Goal: Transaction & Acquisition: Purchase product/service

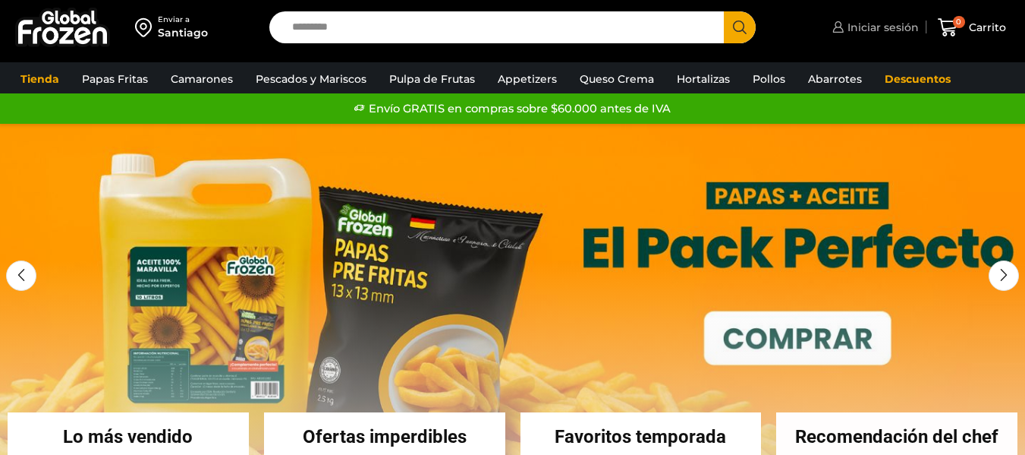
click at [855, 24] on span "Iniciar sesión" at bounding box center [881, 27] width 75 height 15
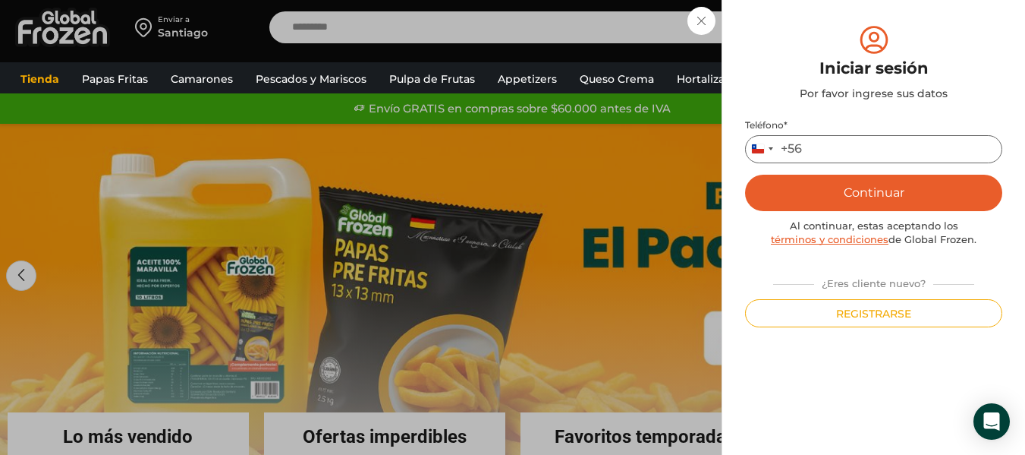
click at [840, 150] on input "Teléfono *" at bounding box center [873, 149] width 257 height 28
type input "*********"
click at [848, 197] on button "Continuar" at bounding box center [873, 193] width 257 height 36
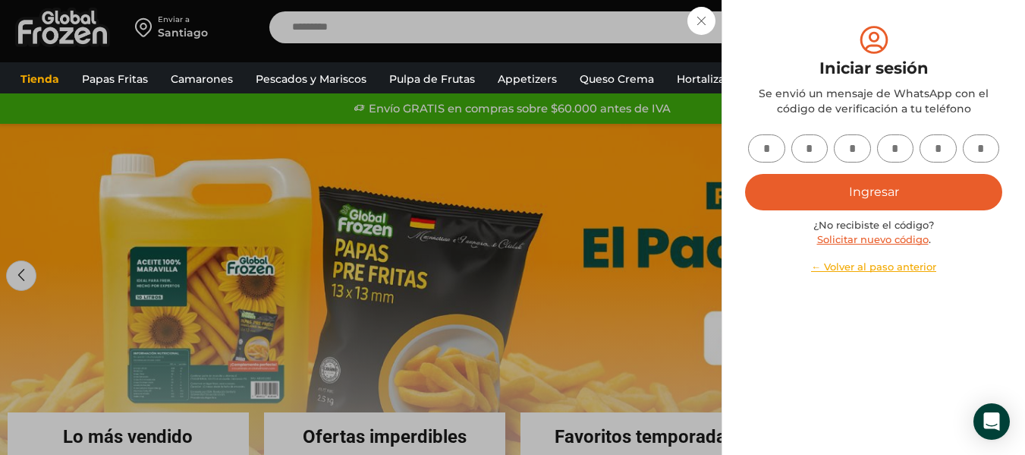
click at [775, 149] on input "text" at bounding box center [766, 148] width 37 height 28
type input "*"
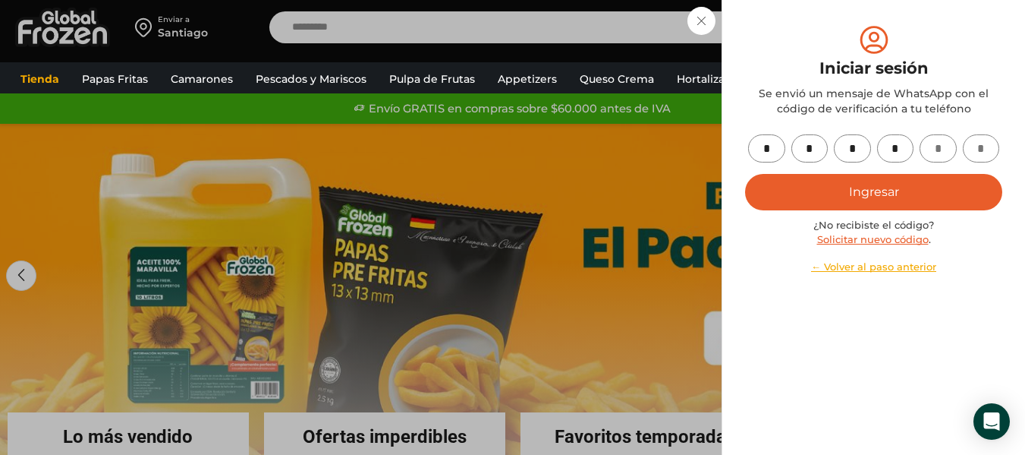
type input "*"
click at [927, 203] on button "Ingresar" at bounding box center [873, 192] width 257 height 36
click at [899, 196] on button "Ingresar" at bounding box center [873, 192] width 257 height 36
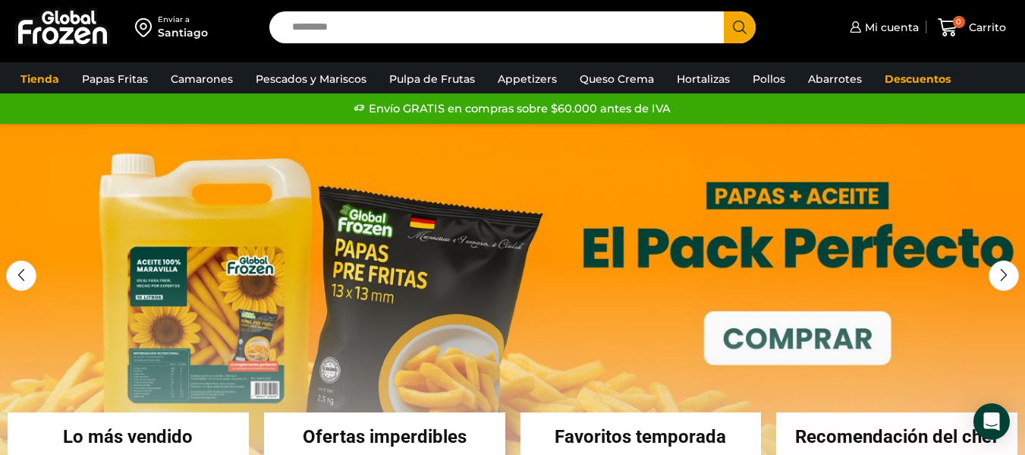
click at [594, 37] on input "Search input" at bounding box center [501, 27] width 432 height 32
type input "****"
click at [724, 11] on button "Search" at bounding box center [740, 27] width 32 height 32
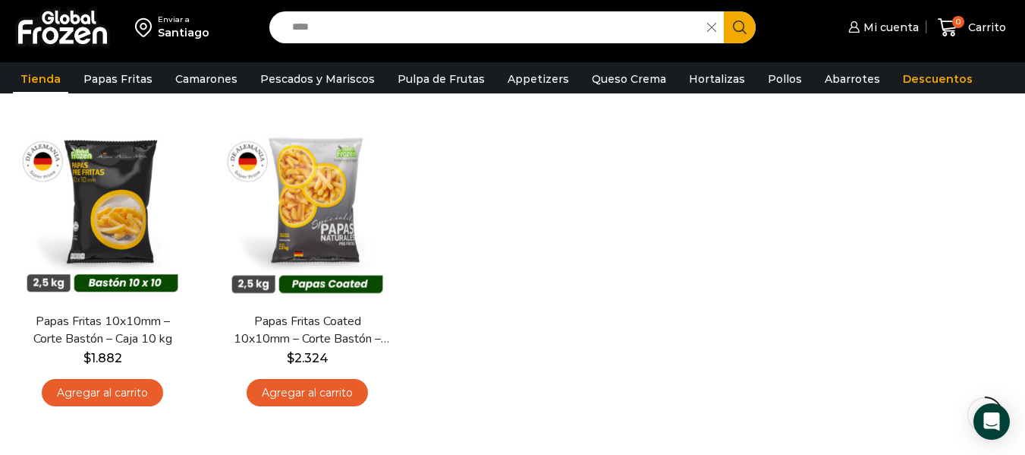
scroll to position [159, 0]
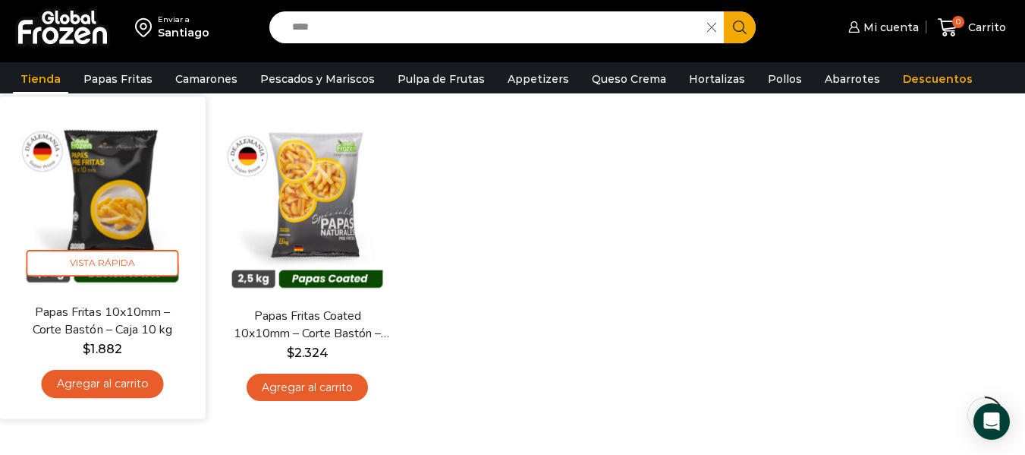
click at [93, 371] on link "Agregar al carrito" at bounding box center [103, 384] width 122 height 28
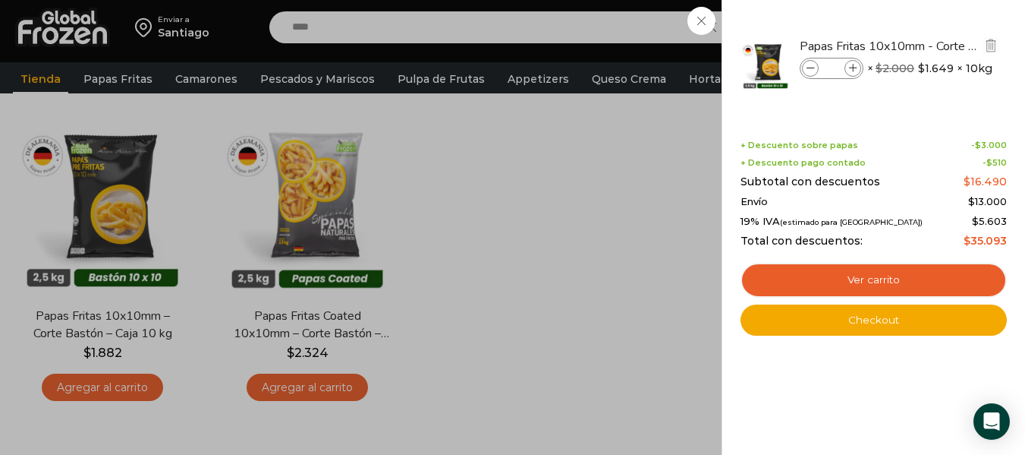
click at [855, 62] on span at bounding box center [853, 68] width 17 height 17
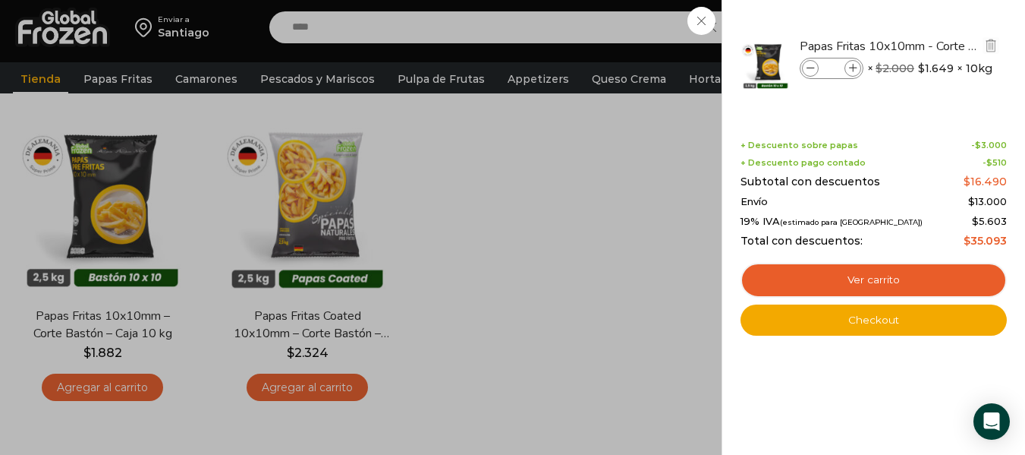
type input "*"
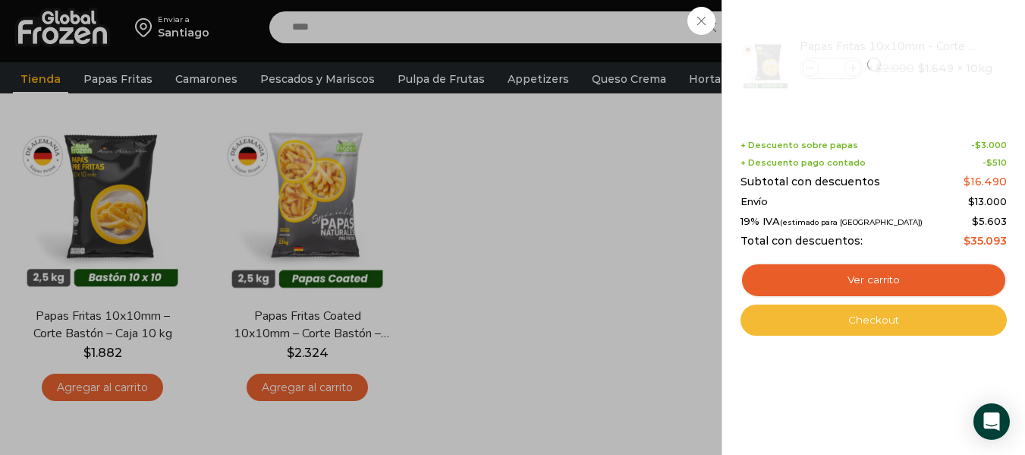
click at [885, 313] on link "Checkout" at bounding box center [874, 320] width 266 height 32
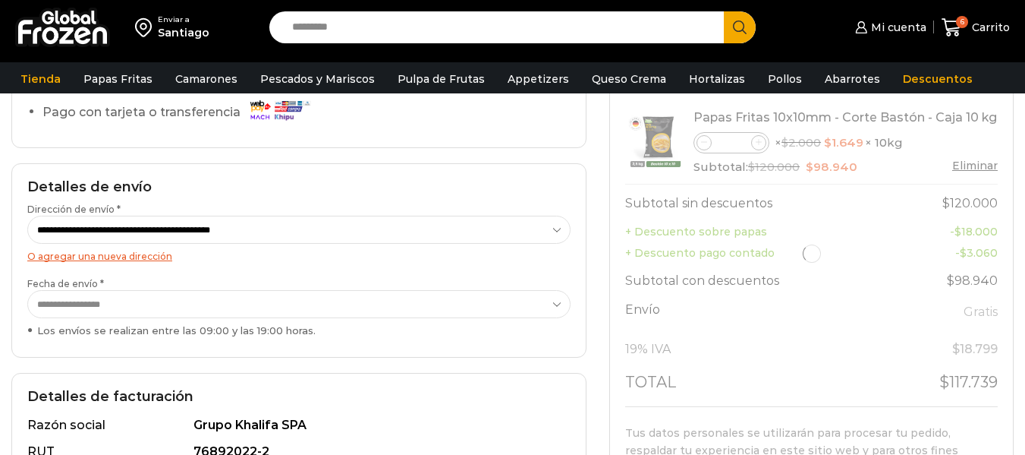
scroll to position [158, 0]
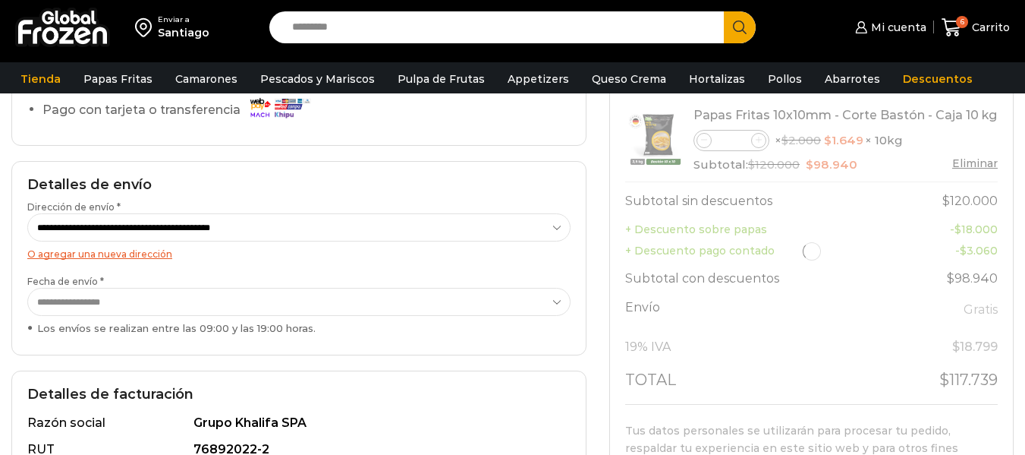
click at [1025, 184] on html "WordPress WooCommerce Themes Enviar a Santiago Search input Search Mi cuenta" at bounding box center [512, 421] width 1025 height 1159
click at [544, 293] on select "**********" at bounding box center [298, 302] width 543 height 28
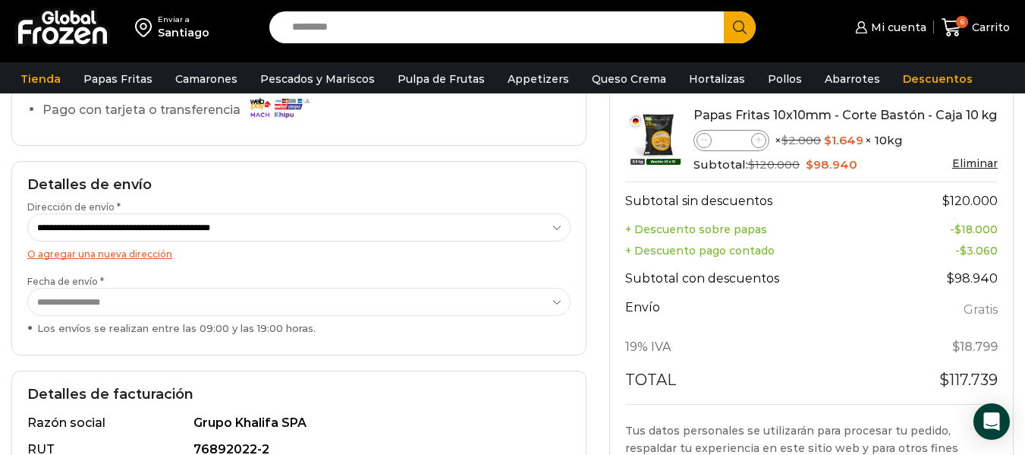
click at [544, 293] on select "**********" at bounding box center [298, 302] width 543 height 28
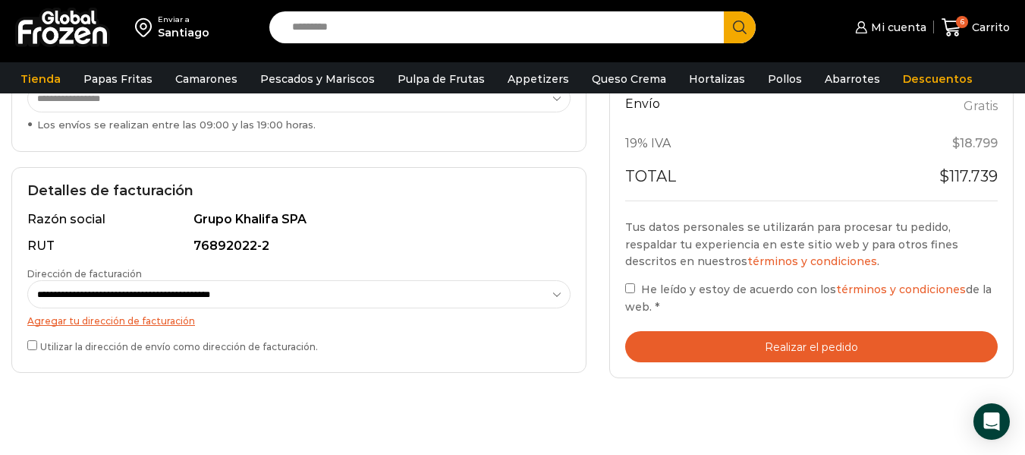
scroll to position [365, 0]
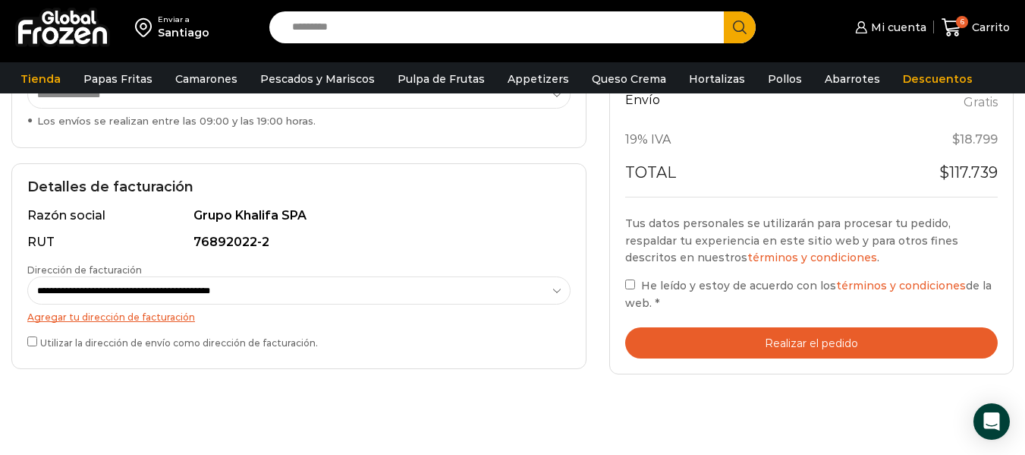
click at [636, 284] on label "He leído y estoy de acuerdo con los términos y condiciones de la web. *" at bounding box center [811, 293] width 373 height 35
drag, startPoint x: 730, startPoint y: 345, endPoint x: 363, endPoint y: 429, distance: 376.7
click at [363, 429] on div "Carrito de compras Checkout Estado del pedido ¿Tenés un cupón de descuento? Hac…" at bounding box center [512, 112] width 1025 height 692
click at [797, 339] on button "Realizar el pedido" at bounding box center [811, 342] width 373 height 31
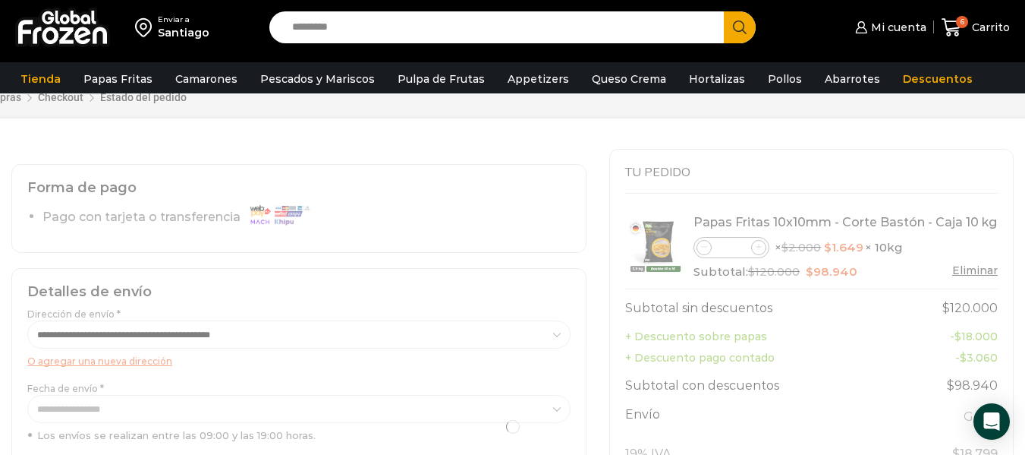
scroll to position [0, 0]
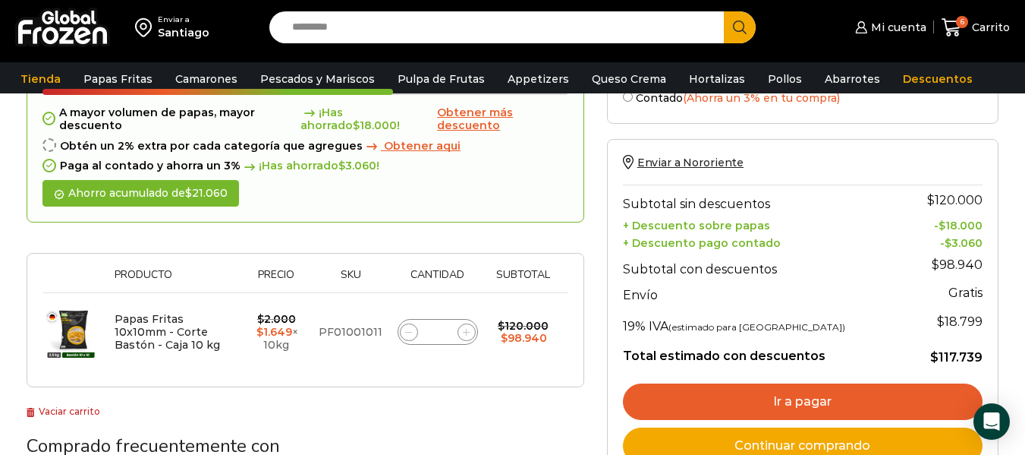
scroll to position [170, 0]
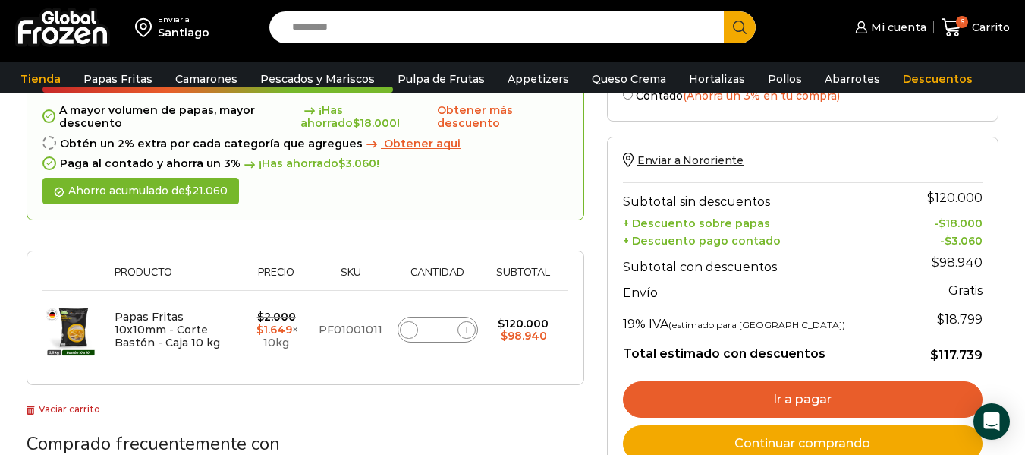
click at [759, 405] on link "Ir a pagar" at bounding box center [803, 399] width 360 height 36
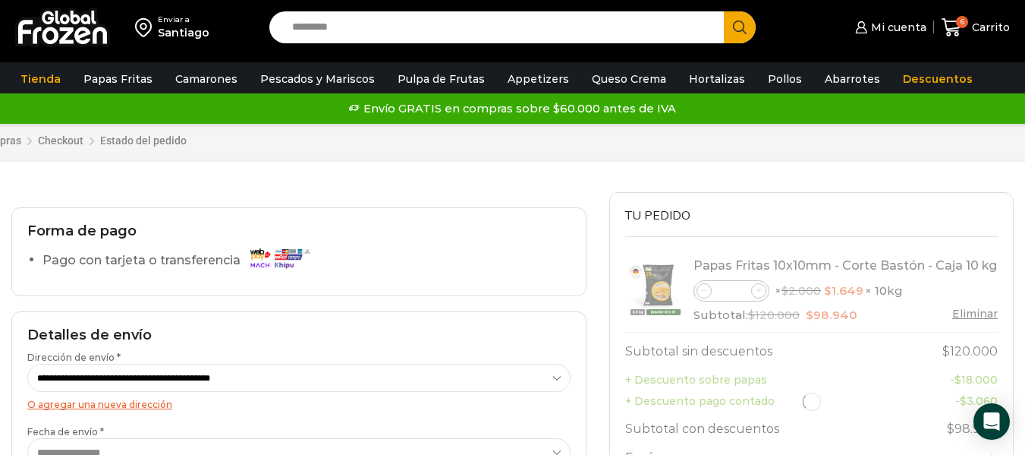
click at [186, 261] on label "Pago con tarjeta o transferencia" at bounding box center [181, 260] width 276 height 27
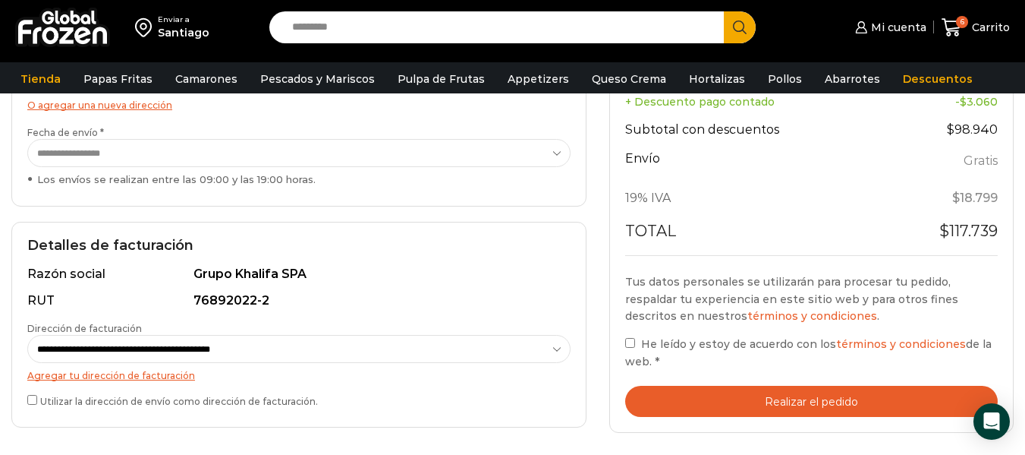
scroll to position [321, 0]
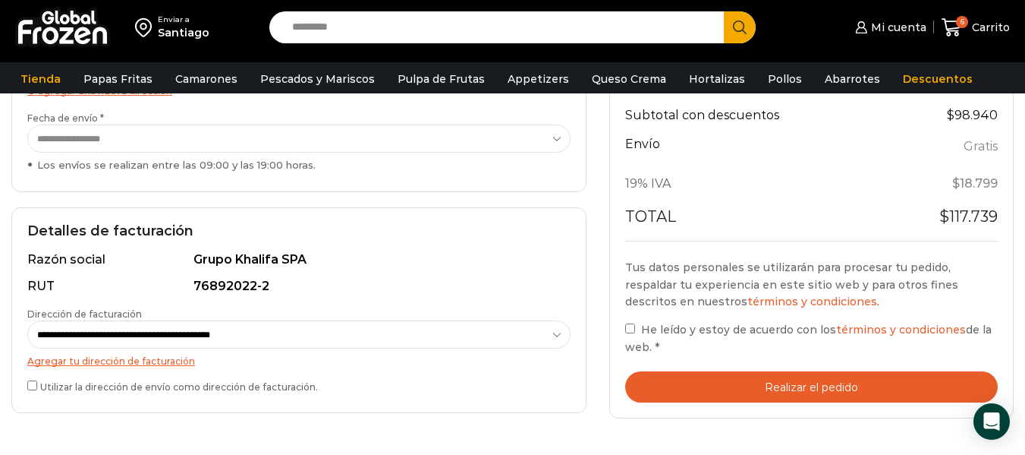
click at [869, 390] on button "Realizar el pedido" at bounding box center [811, 386] width 373 height 31
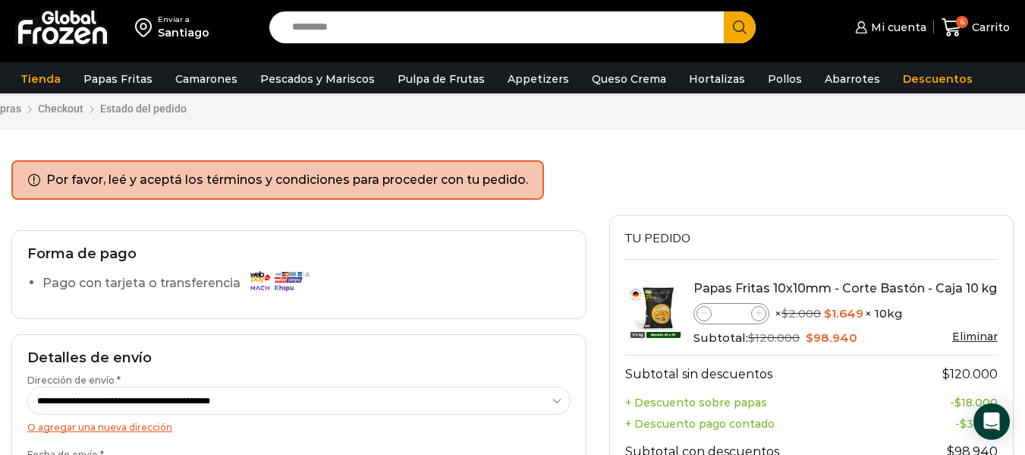
scroll to position [0, 0]
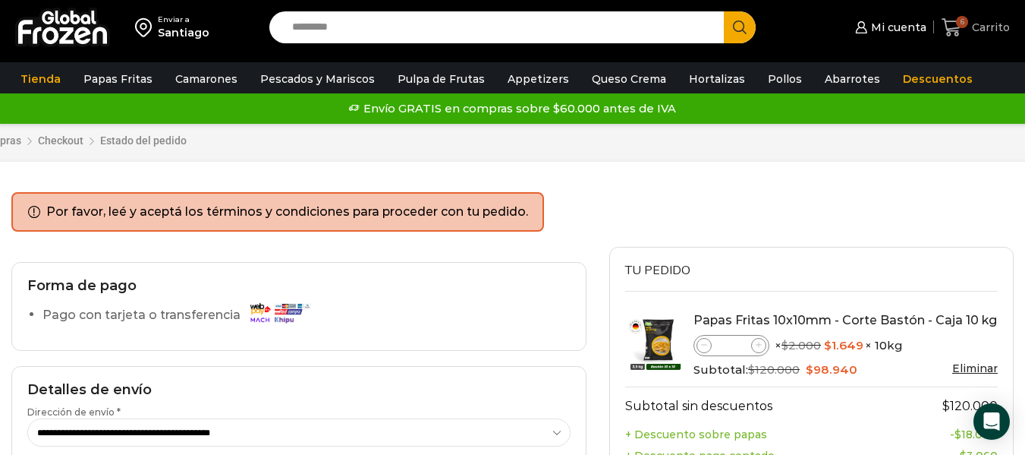
click at [963, 27] on span "6" at bounding box center [962, 22] width 12 height 12
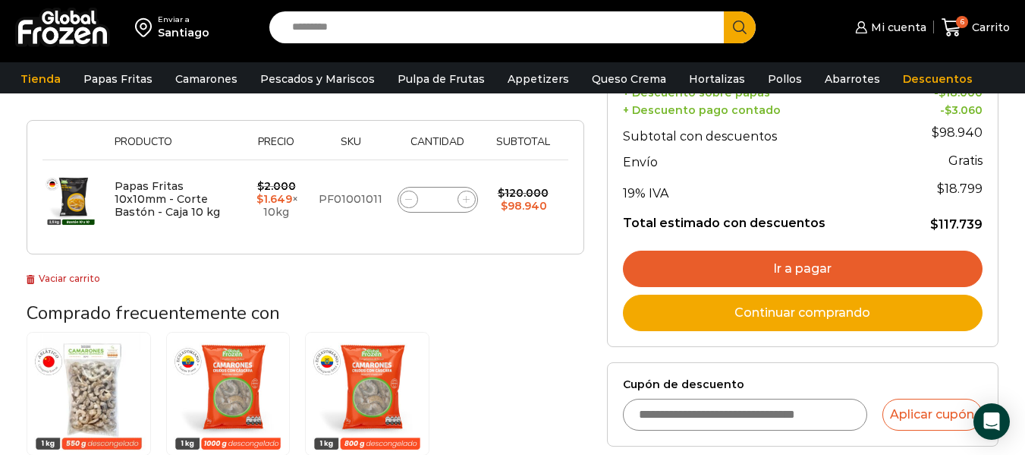
scroll to position [247, 0]
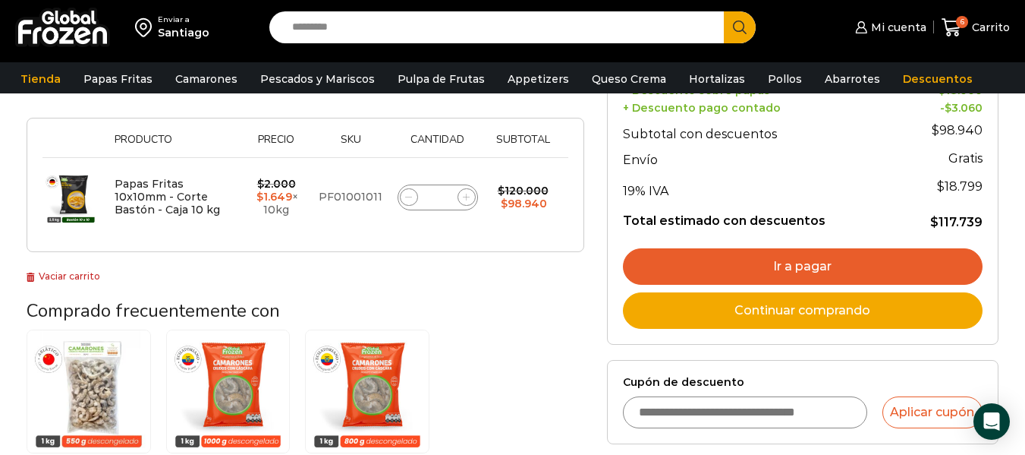
click at [782, 253] on link "Ir a pagar" at bounding box center [803, 266] width 360 height 36
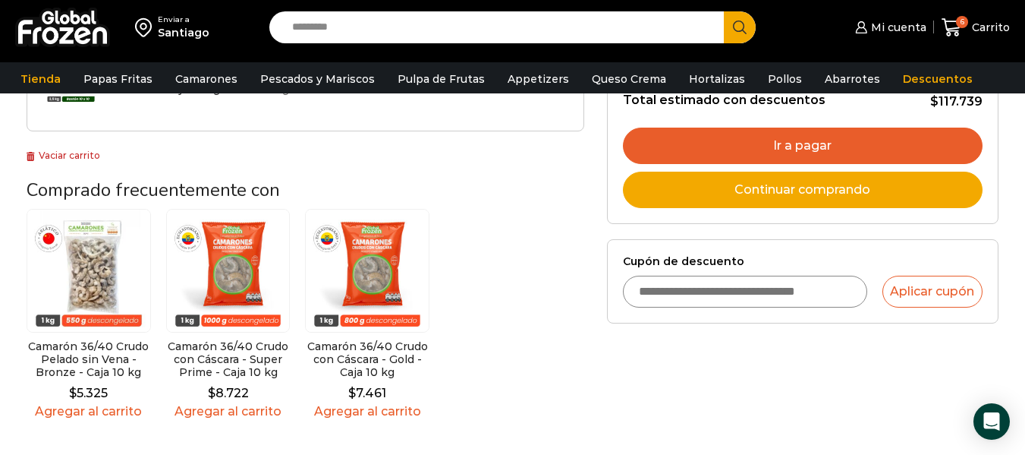
scroll to position [363, 0]
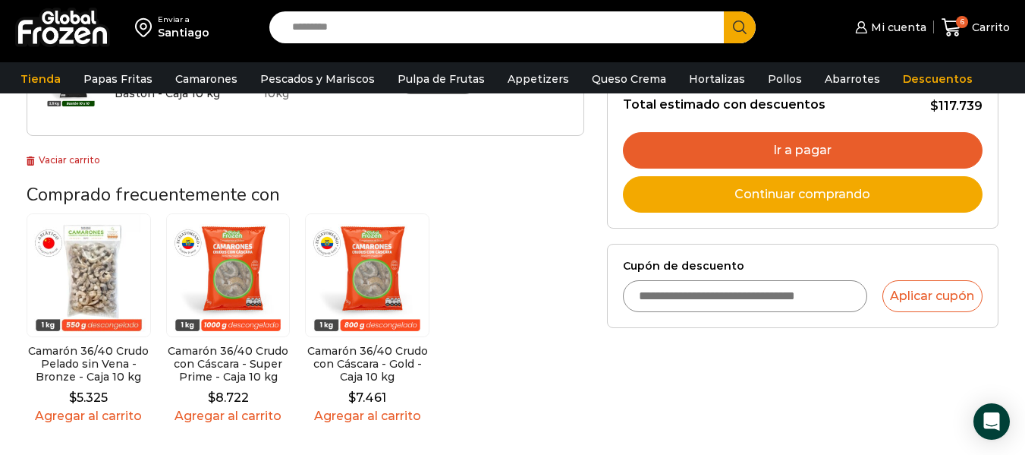
click at [894, 156] on link "Ir a pagar" at bounding box center [803, 150] width 360 height 36
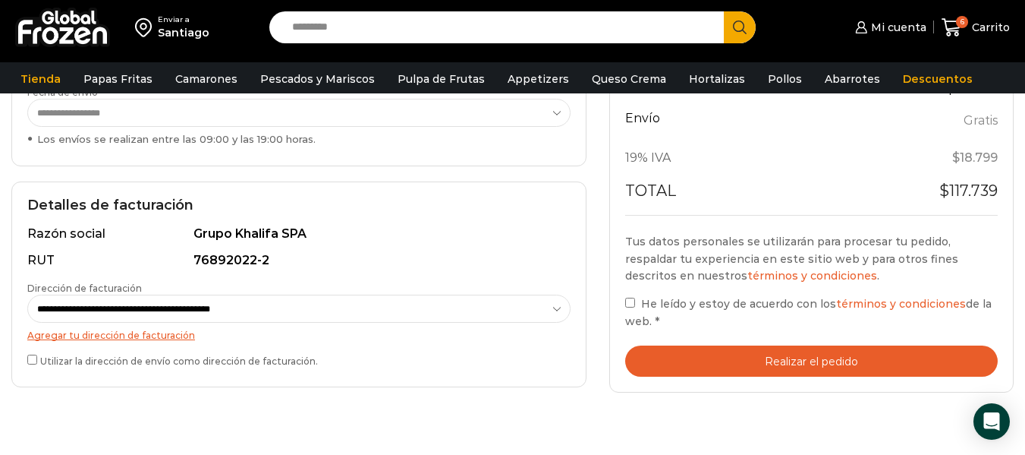
scroll to position [351, 0]
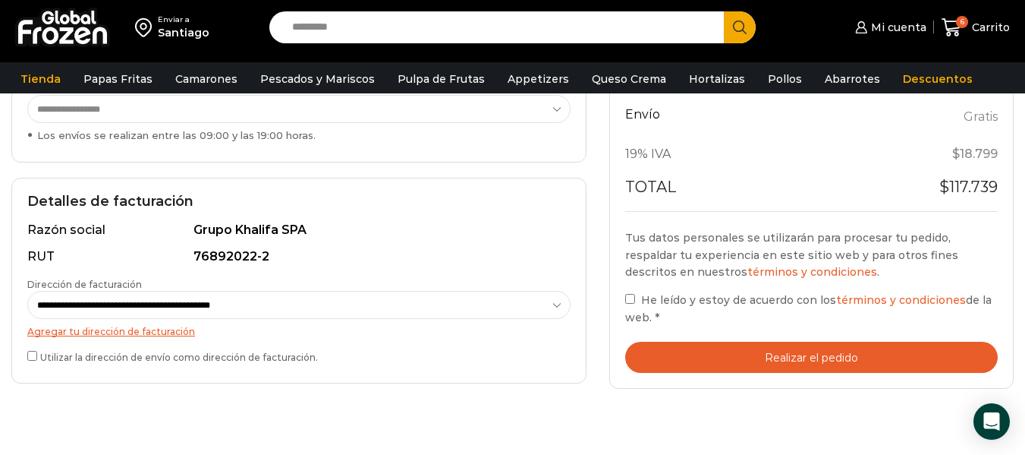
drag, startPoint x: 1036, startPoint y: 99, endPoint x: 1033, endPoint y: 231, distance: 132.9
click at [1025, 231] on html "WordPress WooCommerce Themes Enviar a Santiago Search input Search Mi cuenta" at bounding box center [512, 221] width 1025 height 1144
click at [27, 354] on div "**********" at bounding box center [298, 281] width 575 height 206
click at [755, 350] on button "Realizar el pedido" at bounding box center [811, 357] width 373 height 31
